Goal: Task Accomplishment & Management: Manage account settings

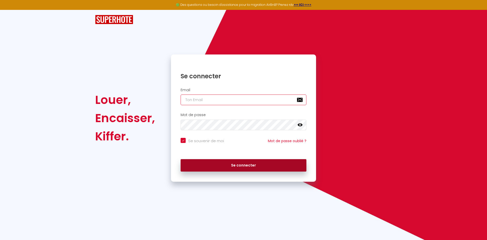
type input "[EMAIL_ADDRESS][DOMAIN_NAME]"
click at [267, 167] on button "Se connecter" at bounding box center [244, 165] width 126 height 13
checkbox input "true"
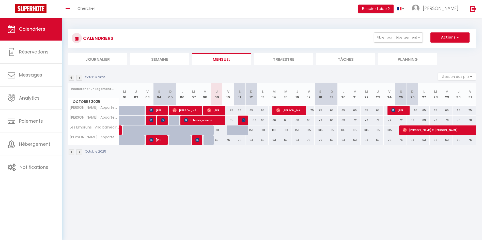
click at [252, 122] on div "67" at bounding box center [250, 120] width 11 height 9
type input "67"
type input "Dim 12 Octobre 2025"
type input "Lun 13 Octobre 2025"
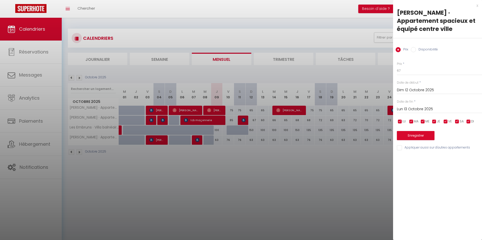
click at [271, 165] on div at bounding box center [241, 120] width 482 height 240
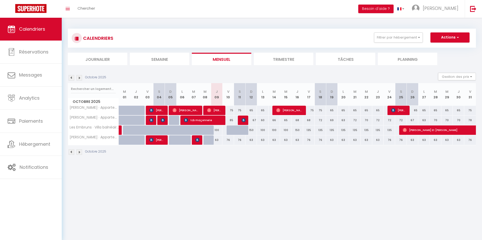
click at [254, 121] on div "67" at bounding box center [250, 120] width 11 height 9
type input "67"
type input "Dim 12 Octobre 2025"
type input "Lun 13 Octobre 2025"
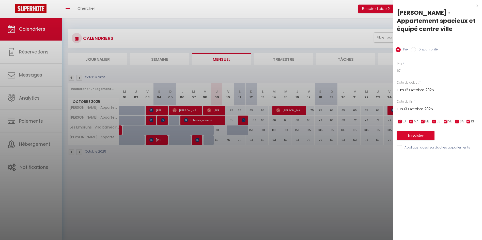
click at [293, 149] on div at bounding box center [241, 120] width 482 height 240
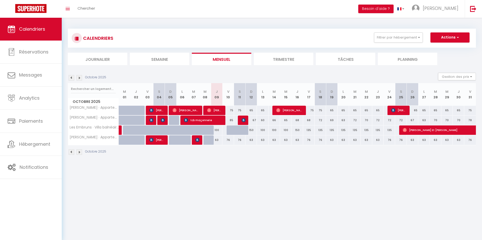
click at [253, 121] on div "67" at bounding box center [250, 120] width 11 height 9
type input "67"
type input "Dim 12 Octobre 2025"
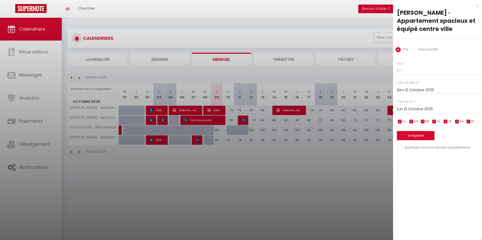
click at [415, 107] on input "Lun 13 Octobre 2025" at bounding box center [439, 109] width 85 height 7
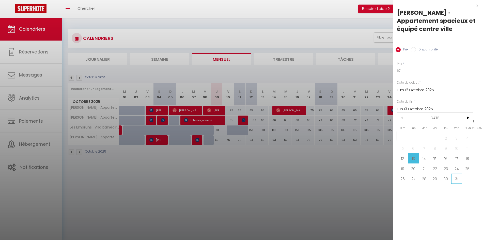
click at [453, 176] on span "31" at bounding box center [456, 179] width 11 height 10
type input "Ven 31 Octobre 2025"
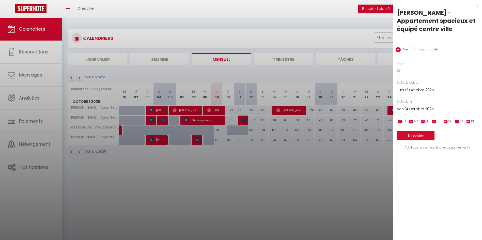
click at [457, 122] on input "checkbox" at bounding box center [456, 121] width 5 height 5
checkbox input "false"
click at [447, 123] on input "checkbox" at bounding box center [445, 121] width 5 height 5
checkbox input "false"
click at [405, 71] on input "67" at bounding box center [439, 70] width 85 height 9
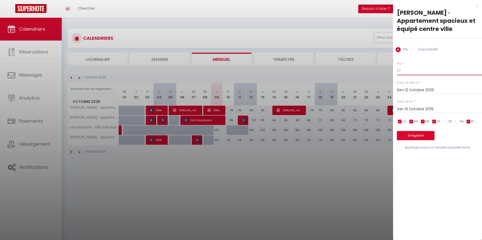
type input "6"
type input "57"
click at [409, 135] on button "Enregistrer" at bounding box center [416, 135] width 38 height 9
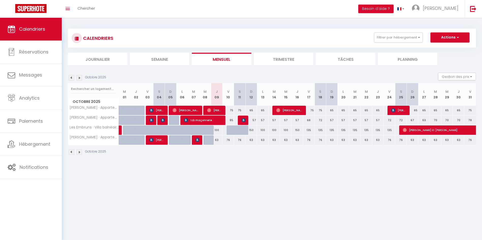
click at [218, 142] on div "63" at bounding box center [216, 140] width 11 height 9
type input "63"
type input "Jeu 09 Octobre 2025"
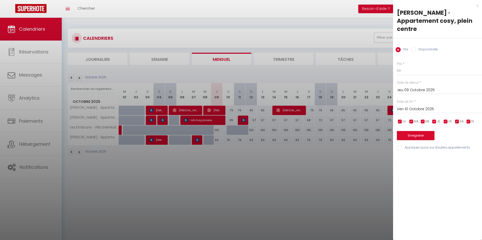
click at [416, 106] on input "Ven 10 Octobre 2025" at bounding box center [439, 109] width 85 height 7
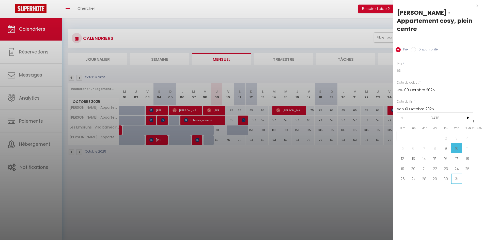
click at [453, 174] on span "31" at bounding box center [456, 179] width 11 height 10
type input "Ven 31 Octobre 2025"
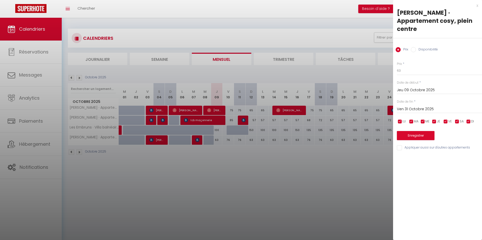
click at [443, 119] on input "checkbox" at bounding box center [445, 121] width 5 height 5
checkbox input "false"
click at [457, 119] on input "checkbox" at bounding box center [456, 121] width 5 height 5
checkbox input "false"
click at [420, 66] on input "63" at bounding box center [439, 70] width 85 height 9
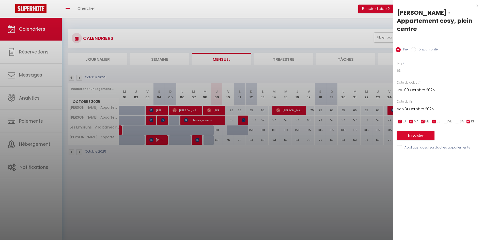
type input "6"
type input "53"
click at [417, 131] on button "Enregistrer" at bounding box center [416, 135] width 38 height 9
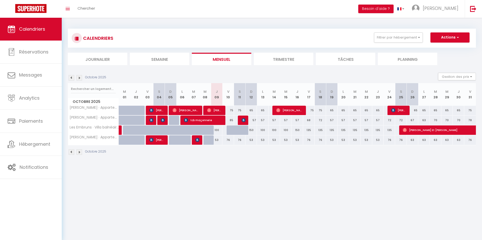
click at [230, 113] on div "75" at bounding box center [227, 110] width 11 height 9
type input "75"
type input "Ven 10 Octobre 2025"
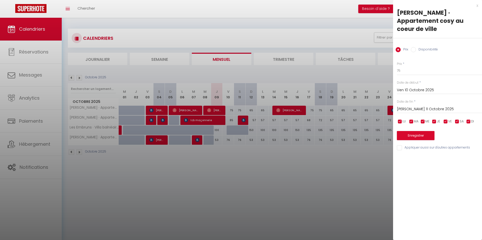
click at [408, 109] on input "[PERSON_NAME] 11 Octobre 2025" at bounding box center [439, 109] width 85 height 7
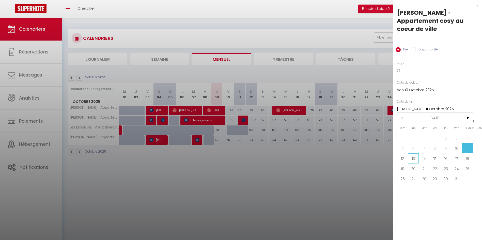
click at [410, 159] on span "13" at bounding box center [413, 159] width 11 height 10
type input "Lun 13 Octobre 2025"
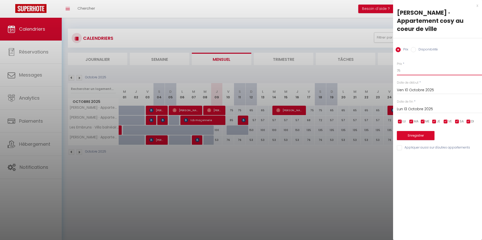
click at [407, 73] on input "75" at bounding box center [439, 70] width 85 height 9
type input "7"
type input "5"
type input "55"
click at [413, 134] on button "Enregistrer" at bounding box center [416, 135] width 38 height 9
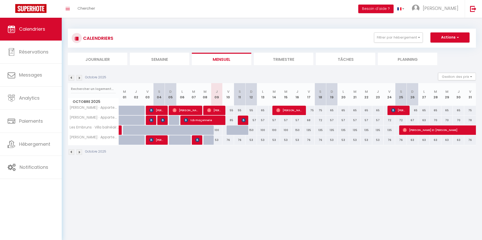
click at [79, 79] on img at bounding box center [79, 78] width 6 height 6
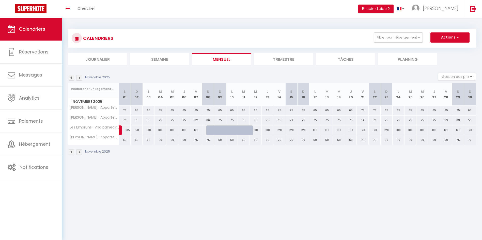
click at [70, 79] on img at bounding box center [72, 78] width 6 height 6
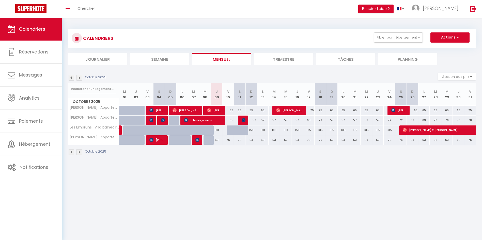
click at [82, 79] on div "Octobre 2025" at bounding box center [88, 78] width 40 height 6
click at [80, 79] on img at bounding box center [79, 78] width 6 height 6
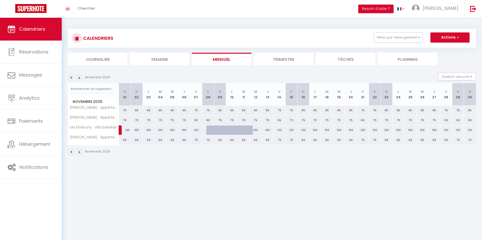
click at [125, 111] on div "75" at bounding box center [125, 110] width 12 height 9
type input "75"
type input "[PERSON_NAME] 01 Novembre 2025"
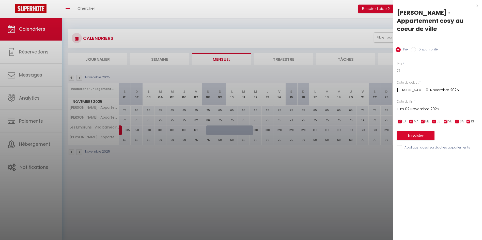
click at [418, 108] on input "Dim 02 Novembre 2025" at bounding box center [439, 109] width 85 height 7
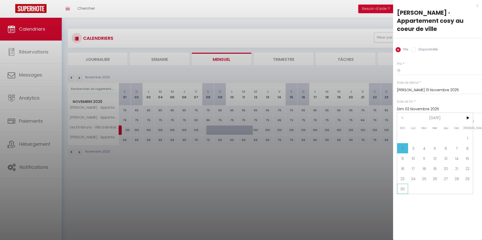
click at [403, 188] on span "30" at bounding box center [402, 189] width 11 height 10
type input "Dim 30 Novembre 2025"
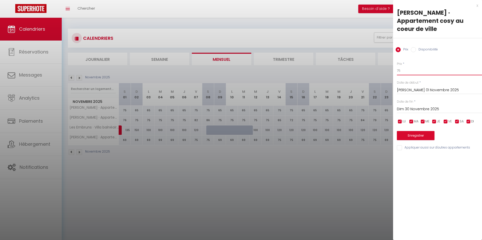
click at [407, 69] on input "75" at bounding box center [439, 70] width 85 height 9
type input "7"
type input "55"
click at [414, 134] on button "Enregistrer" at bounding box center [416, 135] width 38 height 9
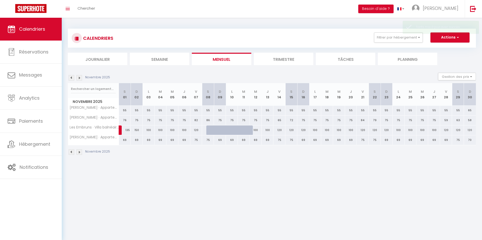
click at [124, 112] on div "55" at bounding box center [125, 110] width 12 height 9
type input "55"
type input "[PERSON_NAME] 01 Novembre 2025"
type input "Dim 02 Novembre 2025"
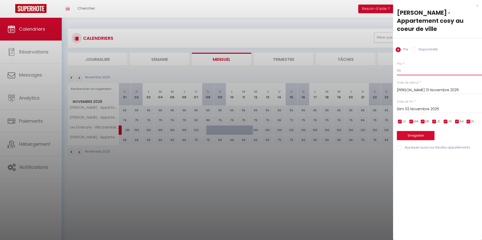
click at [404, 68] on input "55" at bounding box center [439, 70] width 85 height 9
type input "5"
type input "6"
type input "69"
click at [410, 81] on label "Date de début" at bounding box center [408, 82] width 22 height 5
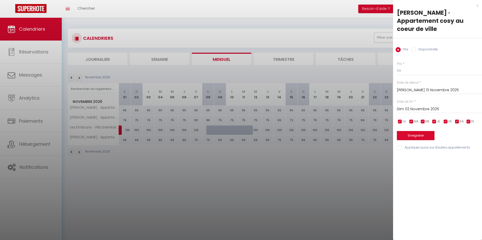
click at [469, 121] on input "checkbox" at bounding box center [468, 121] width 5 height 5
checkbox input "false"
click at [434, 123] on input "checkbox" at bounding box center [433, 121] width 5 height 5
checkbox input "false"
click at [423, 122] on input "checkbox" at bounding box center [422, 121] width 5 height 5
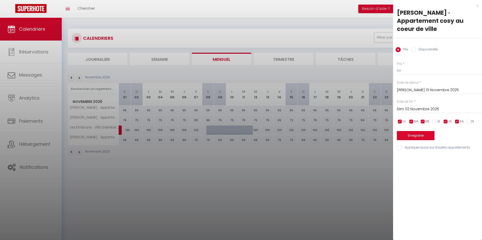
checkbox input "false"
click at [412, 122] on input "checkbox" at bounding box center [410, 121] width 5 height 5
checkbox input "false"
click at [400, 122] on input "checkbox" at bounding box center [399, 121] width 5 height 5
checkbox input "false"
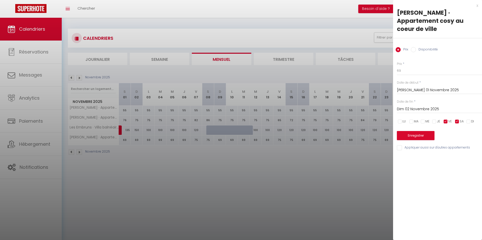
click at [418, 108] on input "Dim 02 Novembre 2025" at bounding box center [439, 109] width 85 height 7
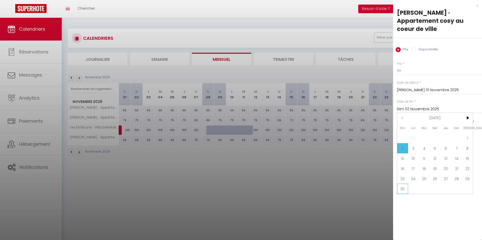
click at [405, 187] on span "30" at bounding box center [402, 189] width 11 height 10
type input "Dim 30 Novembre 2025"
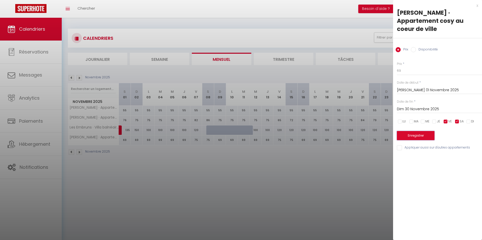
click at [407, 136] on button "Enregistrer" at bounding box center [416, 135] width 38 height 9
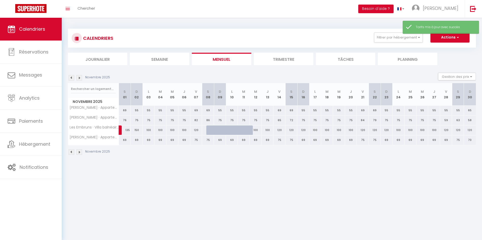
click at [305, 176] on body "🟢 Des questions ou besoin d'assistance pour la migration AirBnB? Prenez rdv >>>…" at bounding box center [241, 138] width 482 height 240
click at [125, 121] on div "76" at bounding box center [125, 120] width 12 height 9
type input "76"
type input "[PERSON_NAME] 01 Novembre 2025"
type input "Dim 02 Novembre 2025"
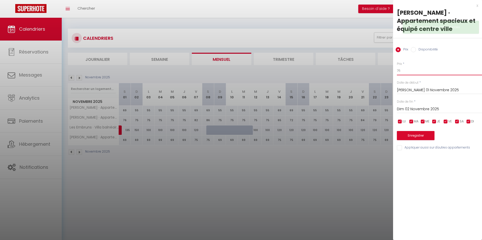
click at [410, 70] on input "76" at bounding box center [439, 70] width 85 height 9
type input "7"
type input "65"
click at [423, 197] on div "x [PERSON_NAME] · Appartement spacieux et équipé centre ville Prix Disponibilit…" at bounding box center [437, 120] width 89 height 240
click at [411, 108] on input "Dim 02 Novembre 2025" at bounding box center [439, 109] width 85 height 7
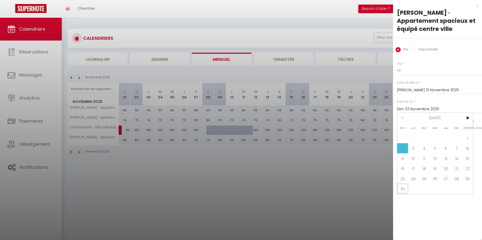
click at [403, 189] on span "30" at bounding box center [402, 189] width 11 height 10
type input "Dim 30 Novembre 2025"
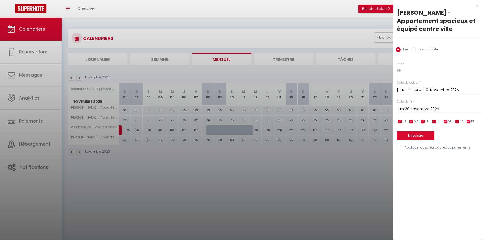
click at [459, 117] on div "Prix * 65 Statut * Disponible Indisponible Date de début * [PERSON_NAME] 01 Nov…" at bounding box center [437, 103] width 89 height 96
click at [457, 121] on input "checkbox" at bounding box center [456, 121] width 5 height 5
checkbox input "false"
click at [446, 122] on input "checkbox" at bounding box center [445, 121] width 5 height 5
checkbox input "false"
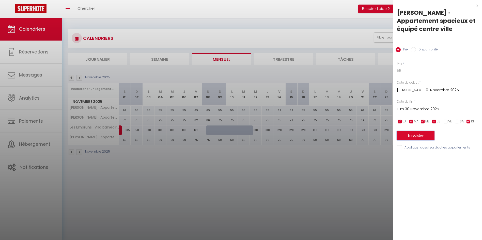
click at [421, 139] on button "Enregistrer" at bounding box center [416, 135] width 38 height 9
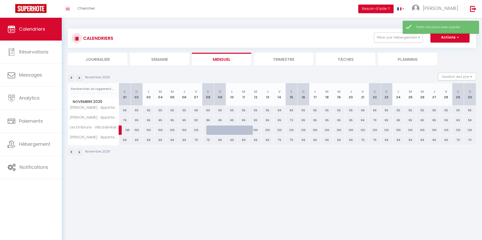
click at [125, 141] on div "69" at bounding box center [125, 140] width 12 height 9
type input "69"
type input "[PERSON_NAME] 01 Novembre 2025"
type input "Dim 02 Novembre 2025"
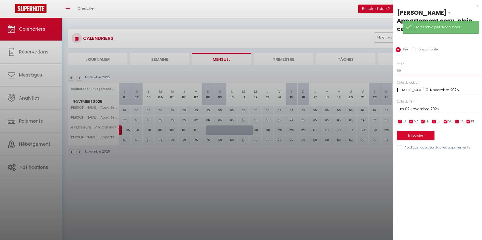
click at [410, 66] on input "69" at bounding box center [439, 70] width 85 height 9
type input "6"
type input "60"
click at [422, 151] on div "x [PERSON_NAME] · Appartement cosy, plein centre Prix Disponibilité Prix * 60 S…" at bounding box center [437, 120] width 89 height 240
click at [456, 119] on input "checkbox" at bounding box center [456, 121] width 5 height 5
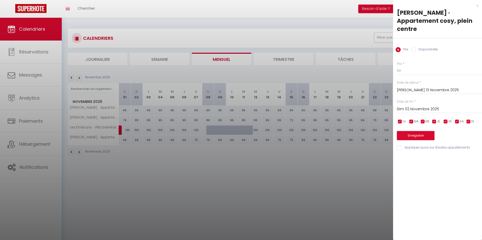
checkbox input "false"
click at [447, 119] on input "checkbox" at bounding box center [445, 121] width 5 height 5
checkbox input "false"
click at [411, 106] on input "Dim 02 Novembre 2025" at bounding box center [439, 109] width 85 height 7
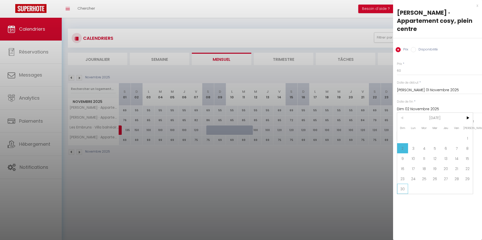
click at [403, 184] on span "30" at bounding box center [402, 189] width 11 height 10
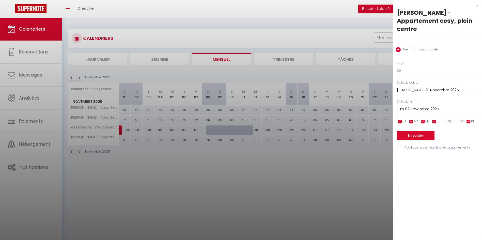
type input "Dim 30 Novembre 2025"
click at [408, 131] on button "Enregistrer" at bounding box center [416, 135] width 38 height 9
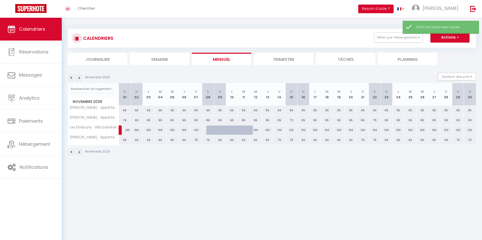
click at [260, 194] on body "🟢 Des questions ou besoin d'assistance pour la migration AirBnB? Prenez rdv >>>…" at bounding box center [241, 138] width 482 height 240
click at [80, 77] on img at bounding box center [79, 78] width 6 height 6
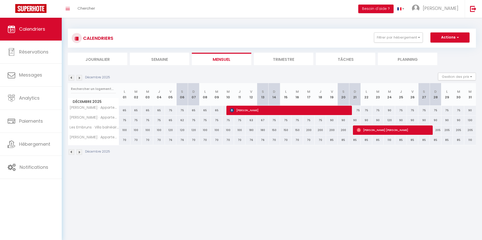
click at [122, 109] on div "65" at bounding box center [124, 110] width 11 height 9
type input "65"
type input "Lun 01 Décembre 2025"
type input "[DATE] Décembre 2025"
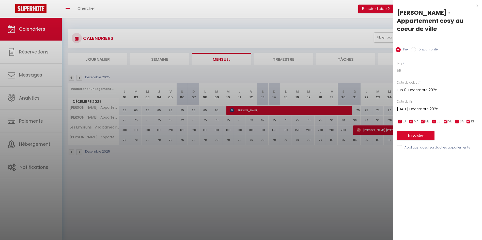
click at [402, 71] on input "65" at bounding box center [439, 70] width 85 height 9
type input "6"
type input "55"
click at [448, 119] on label "VE" at bounding box center [450, 122] width 4 height 6
checkbox input "false"
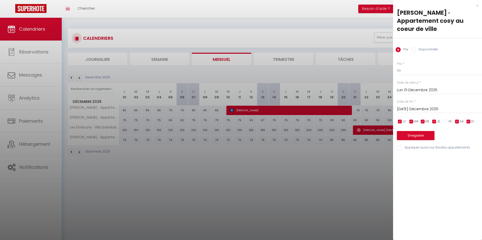
click at [456, 121] on input "checkbox" at bounding box center [456, 121] width 5 height 5
checkbox input "false"
click at [408, 107] on input "[DATE] Décembre 2025" at bounding box center [439, 109] width 85 height 7
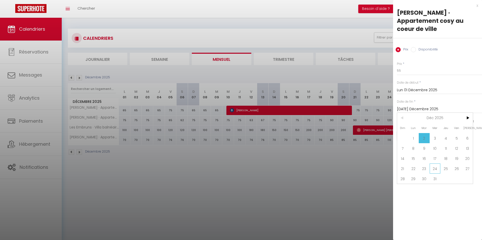
drag, startPoint x: 452, startPoint y: 158, endPoint x: 433, endPoint y: 169, distance: 22.4
click at [433, 169] on div "Dim Lun Mar Mer Jeu Ven Sam 1 2 3 4 5 6 7 8 9 10 11 12 13 14 15 16 17 18 19 20 …" at bounding box center [435, 148] width 76 height 71
click at [433, 169] on span "24" at bounding box center [434, 169] width 11 height 10
type input "Mer 24 Décembre 2025"
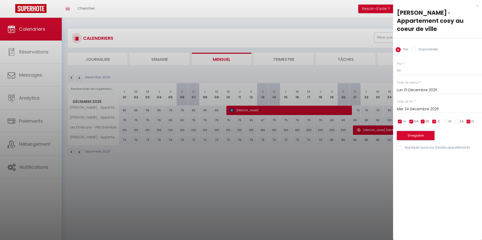
click at [416, 137] on button "Enregistrer" at bounding box center [416, 135] width 38 height 9
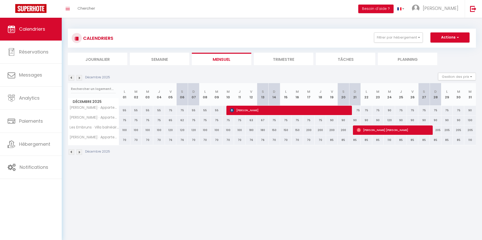
click at [124, 122] on div "75" at bounding box center [124, 120] width 11 height 9
type input "75"
type input "Lun 01 Décembre 2025"
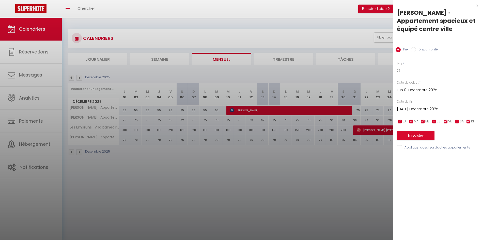
click at [419, 108] on input "[DATE] Décembre 2025" at bounding box center [439, 109] width 85 height 7
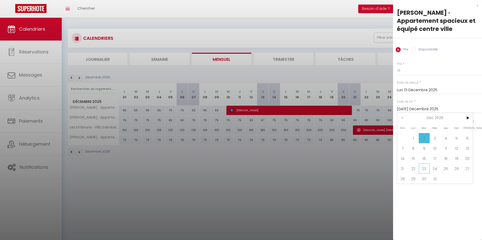
drag, startPoint x: 444, startPoint y: 159, endPoint x: 425, endPoint y: 168, distance: 21.0
click at [425, 168] on div "Dim Lun Mar Mer Jeu Ven Sam 1 2 3 4 5 6 7 8 9 10 11 12 13 14 15 16 17 18 19 20 …" at bounding box center [435, 148] width 76 height 71
click at [425, 168] on span "23" at bounding box center [423, 169] width 11 height 10
type input "[DATE] Décembre 2025"
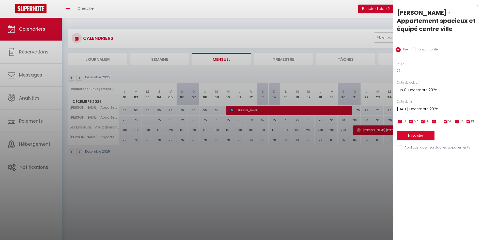
click at [448, 121] on span "VE" at bounding box center [450, 121] width 4 height 5
checkbox input "false"
click at [456, 122] on input "checkbox" at bounding box center [456, 121] width 5 height 5
checkbox input "false"
click at [409, 70] on input "75" at bounding box center [439, 70] width 85 height 9
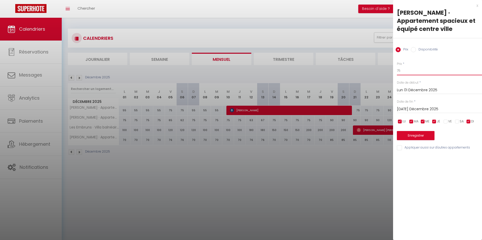
type input "7"
type input "65"
click at [419, 134] on button "Enregistrer" at bounding box center [416, 135] width 38 height 9
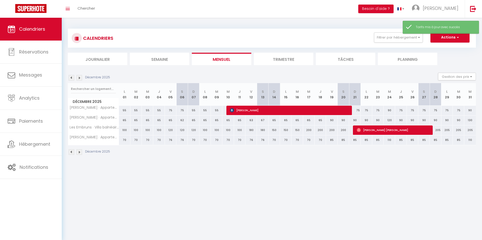
click at [124, 142] on div "70" at bounding box center [124, 140] width 11 height 9
type input "70"
type input "Lun 01 Décembre 2025"
type input "[DATE] Décembre 2025"
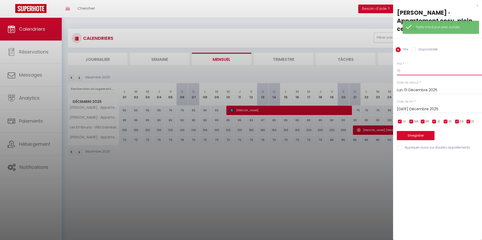
click at [417, 66] on input "70" at bounding box center [439, 70] width 85 height 9
type input "7"
type input "60"
click at [420, 107] on div "Prix * 60 Statut * Disponible Indisponible Date de début * Lun 01 Décembre 2025…" at bounding box center [437, 103] width 89 height 96
click at [415, 106] on input "[DATE] Décembre 2025" at bounding box center [439, 109] width 85 height 7
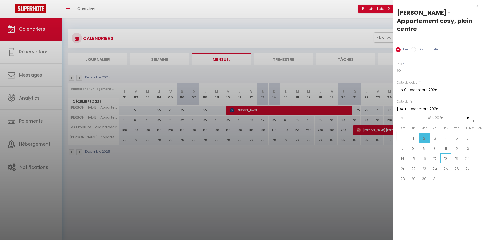
click at [443, 154] on span "18" at bounding box center [445, 159] width 11 height 10
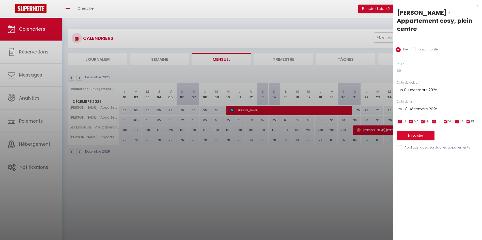
click at [420, 106] on input "Jeu 18 Décembre 2025" at bounding box center [439, 109] width 85 height 7
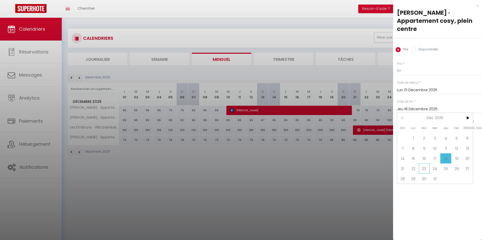
click at [423, 164] on span "23" at bounding box center [423, 169] width 11 height 10
type input "[DATE] Décembre 2025"
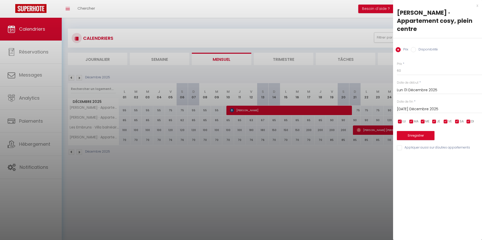
click at [449, 119] on span "VE" at bounding box center [450, 121] width 4 height 5
checkbox input "false"
click at [458, 119] on input "checkbox" at bounding box center [456, 121] width 5 height 5
checkbox input "false"
click at [430, 131] on button "Enregistrer" at bounding box center [416, 135] width 38 height 9
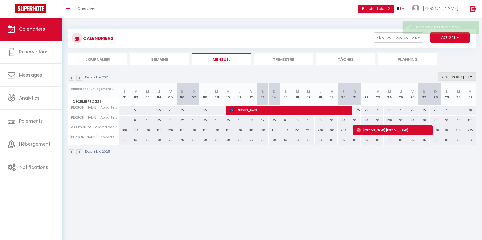
click at [458, 79] on button "Gestion des prix" at bounding box center [457, 77] width 38 height 8
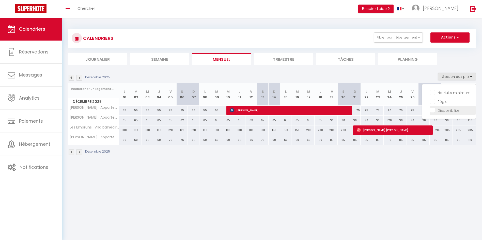
click at [444, 109] on input "Disponibilité" at bounding box center [453, 110] width 46 height 5
checkbox input "true"
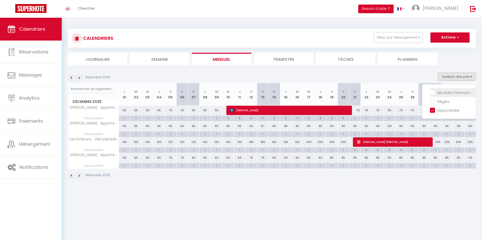
click at [446, 91] on input "Nb Nuits minimum" at bounding box center [453, 92] width 46 height 5
checkbox input "true"
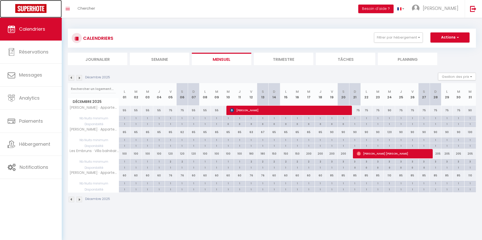
click at [32, 9] on img at bounding box center [30, 8] width 31 height 9
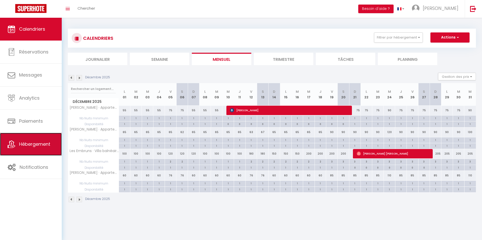
click at [35, 138] on link "Hébergement" at bounding box center [31, 144] width 62 height 23
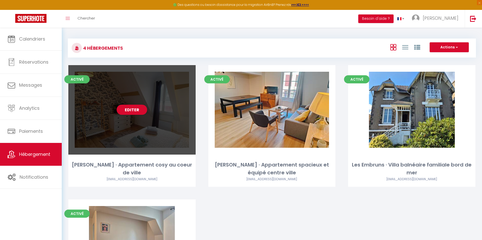
click at [104, 95] on div "Editer" at bounding box center [131, 110] width 127 height 90
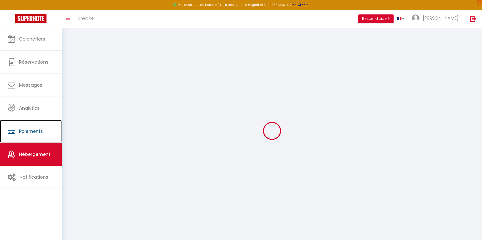
click at [23, 142] on link "Paiements" at bounding box center [31, 131] width 62 height 23
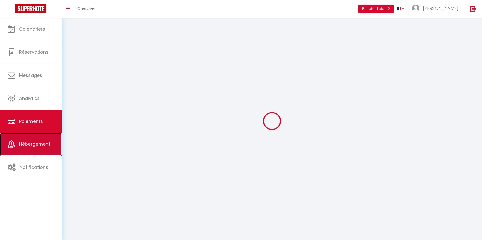
click at [23, 142] on span "Hébergement" at bounding box center [34, 144] width 31 height 6
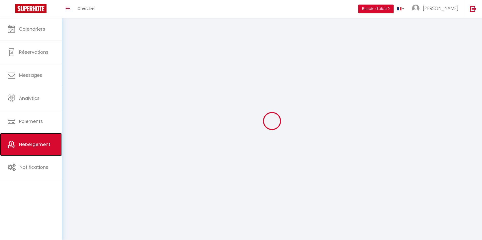
click at [23, 142] on span "Hébergement" at bounding box center [34, 144] width 31 height 6
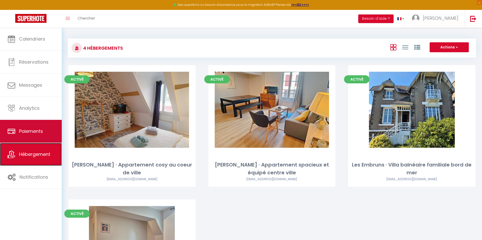
click at [23, 142] on ul "Calendriers Réservations Messages Analytics Paiements Hébergement Notifications" at bounding box center [31, 108] width 62 height 161
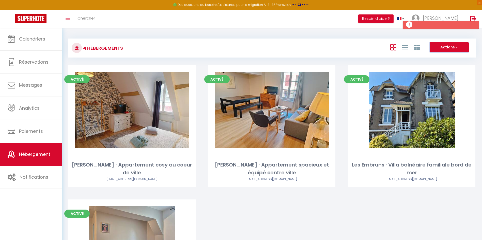
click at [448, 46] on button "Actions" at bounding box center [448, 47] width 39 height 10
click at [344, 194] on div "Activé Editer Les Embruns · Villa balnéaire familiale bord de mer [EMAIL_ADDRES…" at bounding box center [411, 132] width 140 height 135
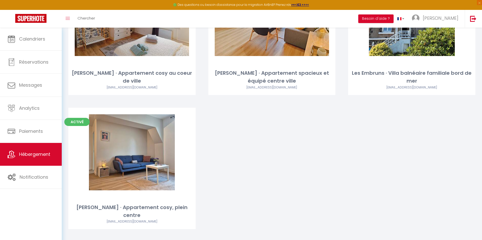
scroll to position [92, 0]
click at [215, 154] on div "Activé Editer [PERSON_NAME] · Appartement cosy au coeur de ville [EMAIL_ADDRESS…" at bounding box center [271, 108] width 419 height 269
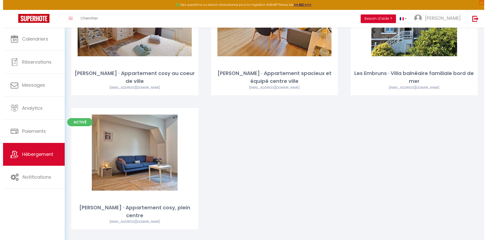
scroll to position [0, 0]
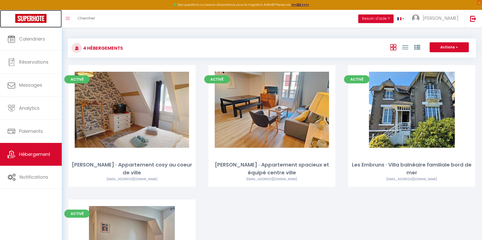
click at [29, 23] on img at bounding box center [30, 18] width 31 height 9
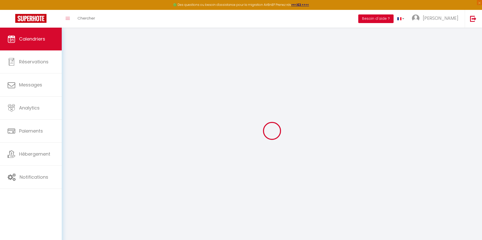
click at [386, 19] on button "Besoin d'aide ?" at bounding box center [375, 18] width 35 height 9
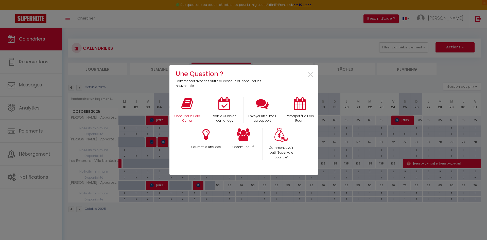
click at [182, 110] on div "Consulter le Help Center" at bounding box center [188, 110] width 38 height 26
click at [188, 109] on icon at bounding box center [188, 103] width 12 height 13
click at [245, 137] on icon at bounding box center [244, 134] width 14 height 13
